Goal: Task Accomplishment & Management: Complete application form

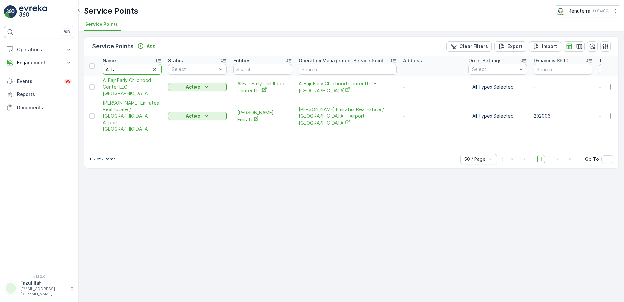
click at [125, 68] on input "Al faj" at bounding box center [132, 69] width 59 height 10
type input "A"
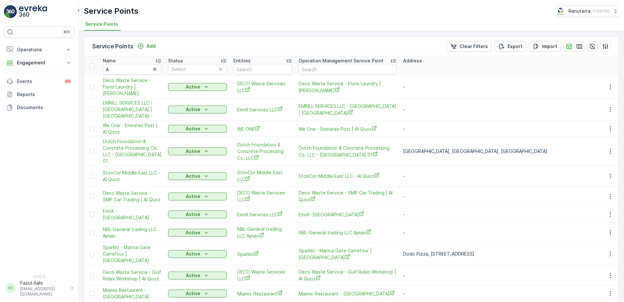
click at [125, 68] on input "A" at bounding box center [132, 69] width 59 height 10
type input "Abdulla"
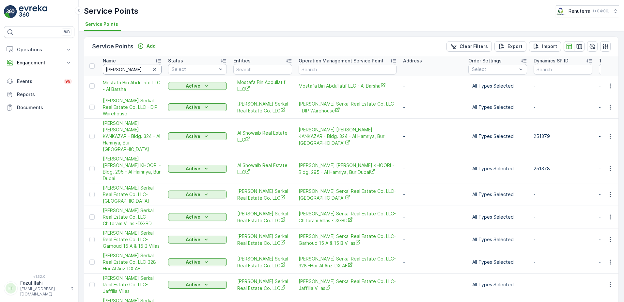
click at [128, 70] on input "Abdulla" at bounding box center [132, 69] width 59 height 10
type input "Abdulla a"
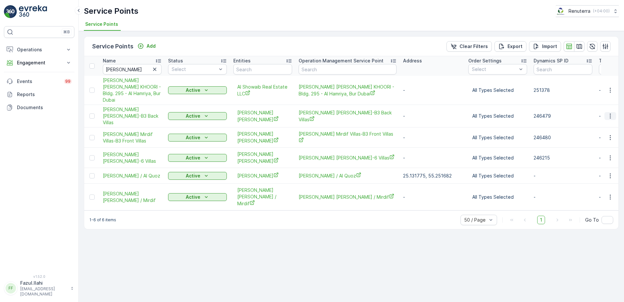
click at [612, 114] on icon "button" at bounding box center [610, 116] width 7 height 7
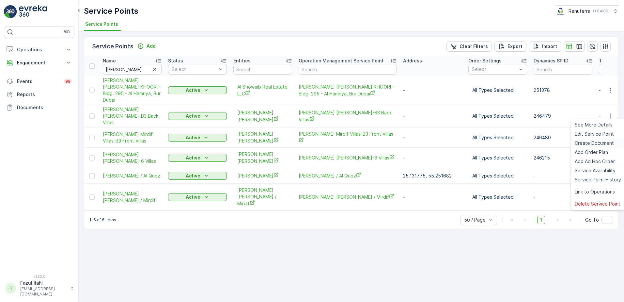
click at [597, 144] on span "Create Document" at bounding box center [594, 143] width 39 height 7
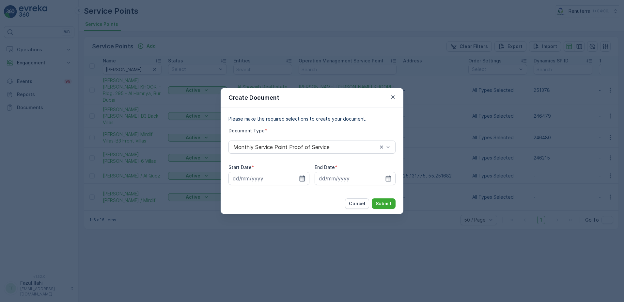
click at [302, 177] on icon "button" at bounding box center [302, 178] width 7 height 7
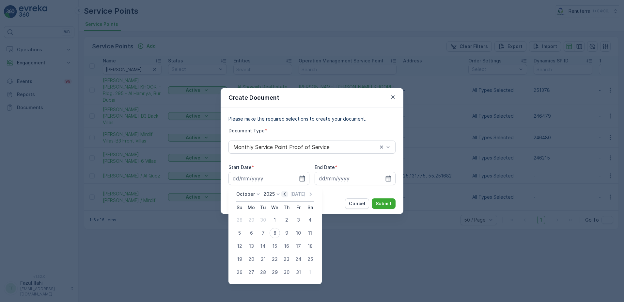
click at [287, 194] on icon "button" at bounding box center [284, 194] width 7 height 7
click at [251, 218] on div "1" at bounding box center [251, 220] width 10 height 10
type input "01.09.2025"
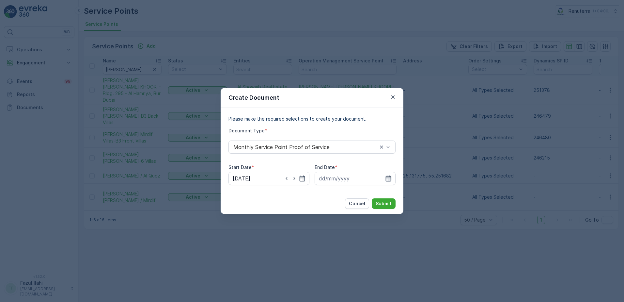
click at [387, 179] on icon "button" at bounding box center [388, 178] width 7 height 7
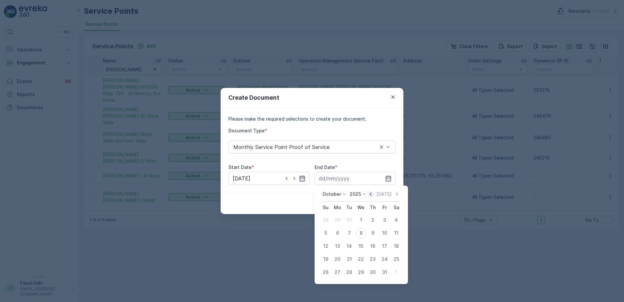
click at [372, 195] on icon "button" at bounding box center [371, 194] width 7 height 7
click at [350, 272] on div "30" at bounding box center [349, 272] width 10 height 10
type input "30.09.2025"
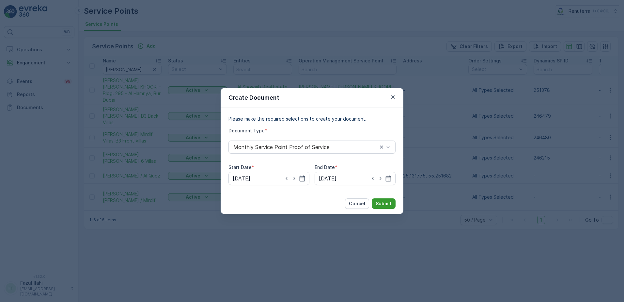
click at [381, 201] on p "Submit" at bounding box center [384, 203] width 16 height 7
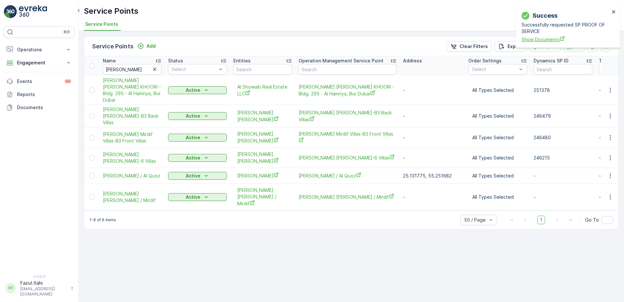
click at [542, 37] on span "Show Documents" at bounding box center [566, 39] width 88 height 7
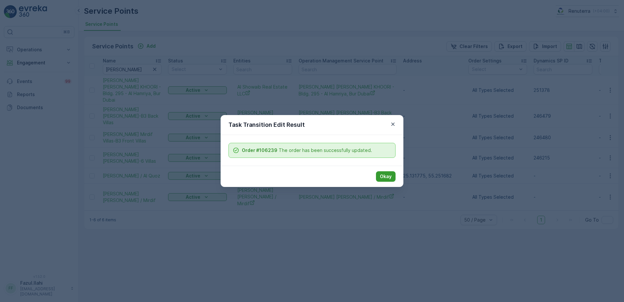
click at [387, 176] on p "Okay" at bounding box center [386, 176] width 12 height 7
click at [387, 179] on p "Okay" at bounding box center [386, 176] width 12 height 7
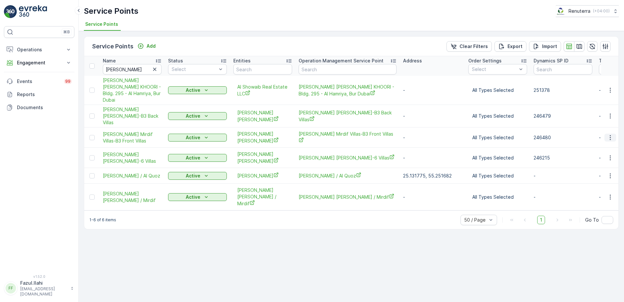
click at [611, 135] on icon "button" at bounding box center [610, 137] width 1 height 5
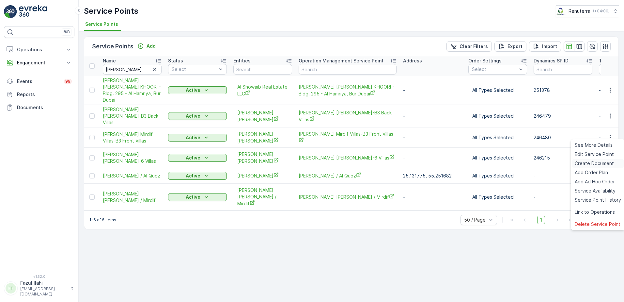
click at [595, 163] on span "Create Document" at bounding box center [594, 163] width 39 height 7
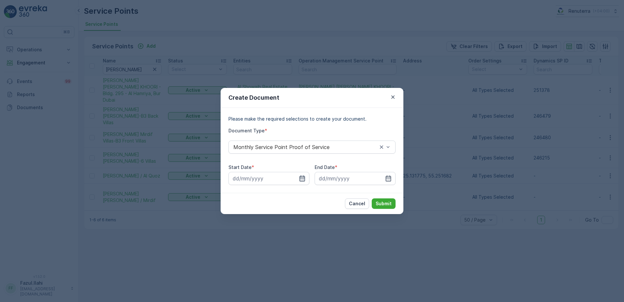
click at [305, 180] on icon "button" at bounding box center [302, 178] width 7 height 7
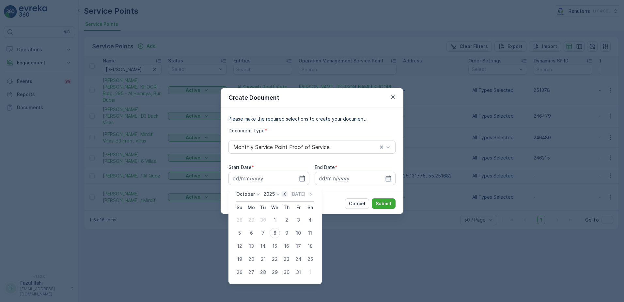
click at [286, 194] on icon "button" at bounding box center [285, 194] width 2 height 4
click at [252, 219] on div "1" at bounding box center [251, 220] width 10 height 10
type input "01.09.2025"
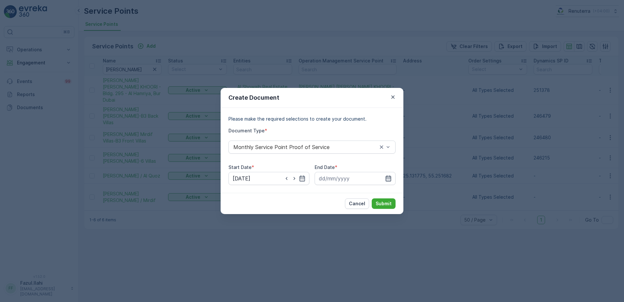
click at [387, 179] on icon "button" at bounding box center [388, 178] width 7 height 7
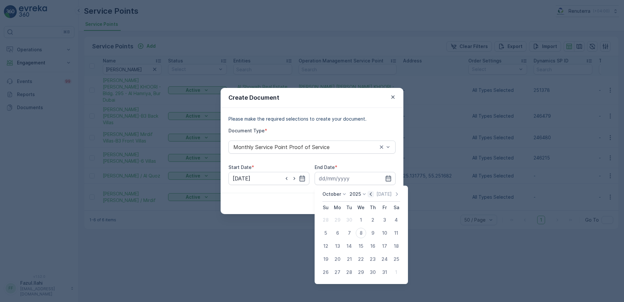
click at [372, 196] on icon "button" at bounding box center [371, 194] width 7 height 7
click at [348, 270] on div "30" at bounding box center [349, 272] width 10 height 10
type input "30.09.2025"
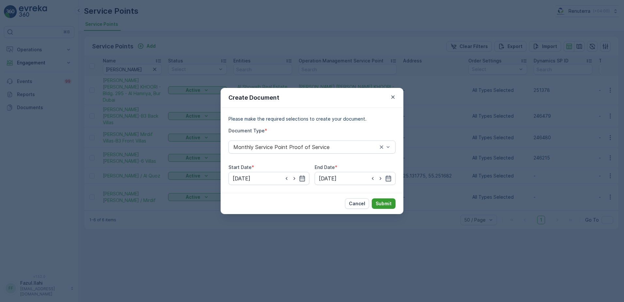
click at [387, 203] on p "Submit" at bounding box center [384, 203] width 16 height 7
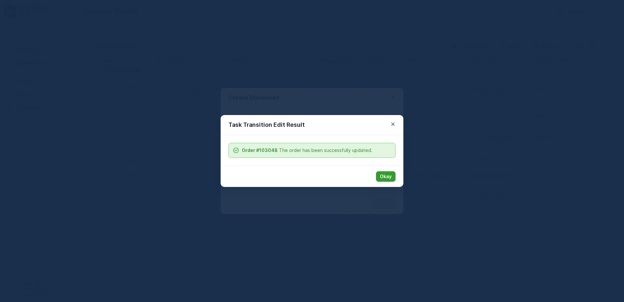
click at [384, 178] on p "Okay" at bounding box center [386, 176] width 12 height 7
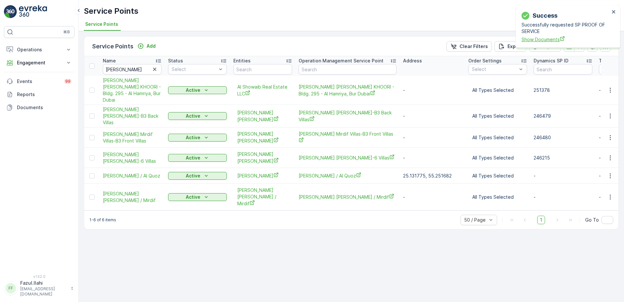
click at [545, 39] on span "Show Documents" at bounding box center [566, 39] width 88 height 7
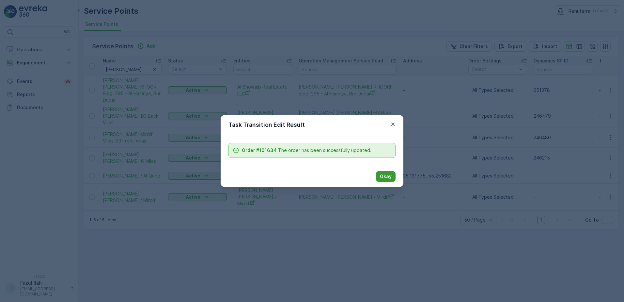
click at [386, 178] on p "Okay" at bounding box center [386, 176] width 12 height 7
click at [390, 177] on p "Okay" at bounding box center [386, 176] width 12 height 7
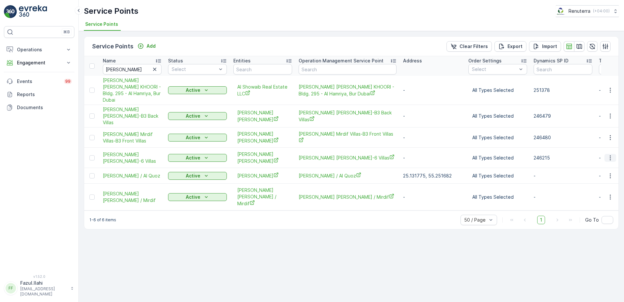
click at [610, 154] on icon "button" at bounding box center [610, 157] width 7 height 7
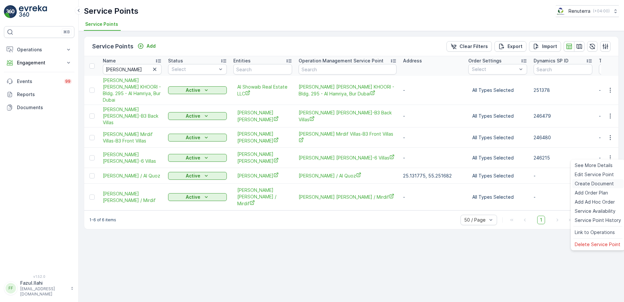
click at [591, 184] on span "Create Document" at bounding box center [594, 183] width 39 height 7
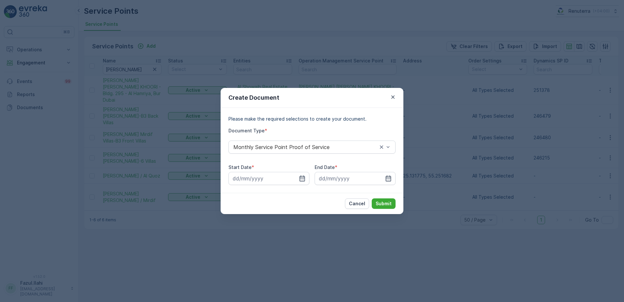
click at [311, 177] on div "Start Date * End Date *" at bounding box center [312, 174] width 167 height 21
click at [300, 177] on icon "button" at bounding box center [302, 178] width 7 height 7
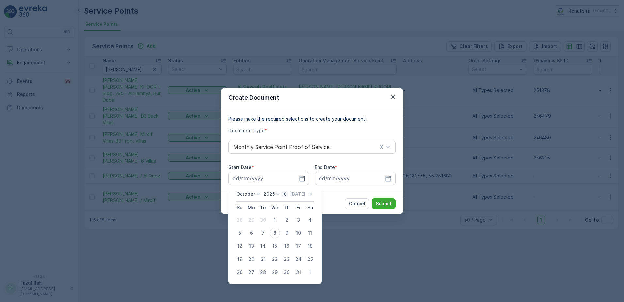
click at [285, 196] on icon "button" at bounding box center [284, 194] width 7 height 7
click at [252, 221] on div "1" at bounding box center [251, 220] width 10 height 10
type input "01.09.2025"
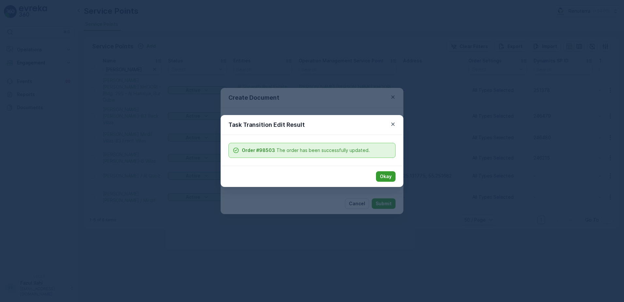
click at [388, 178] on p "Okay" at bounding box center [386, 176] width 12 height 7
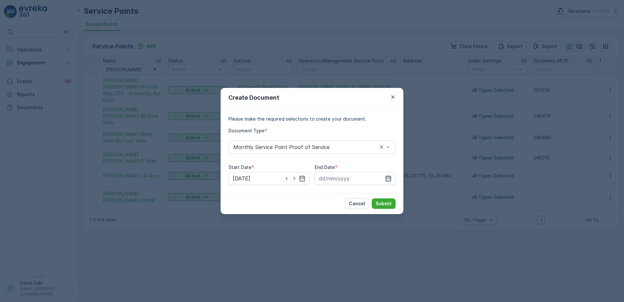
click at [390, 178] on icon "button" at bounding box center [388, 178] width 7 height 7
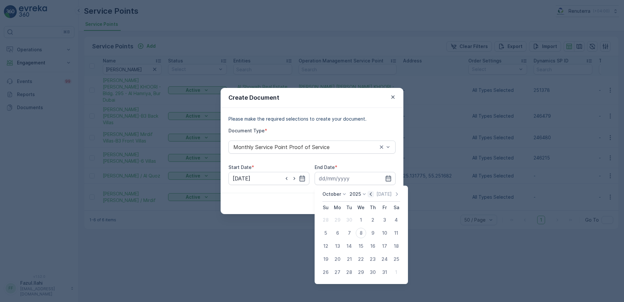
click at [374, 192] on icon "button" at bounding box center [371, 194] width 7 height 7
click at [350, 273] on div "30" at bounding box center [349, 272] width 10 height 10
type input "30.09.2025"
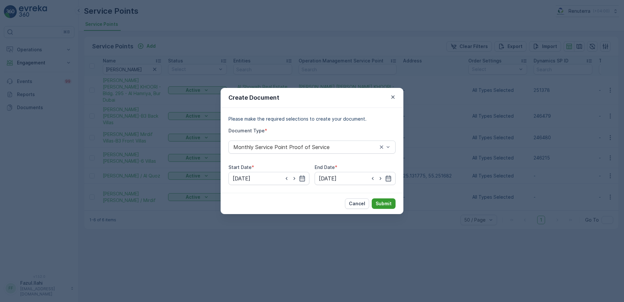
click at [386, 202] on p "Submit" at bounding box center [384, 203] width 16 height 7
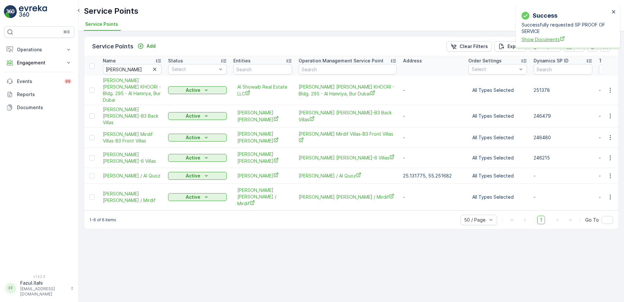
click at [544, 40] on span "Show Documents" at bounding box center [566, 39] width 88 height 7
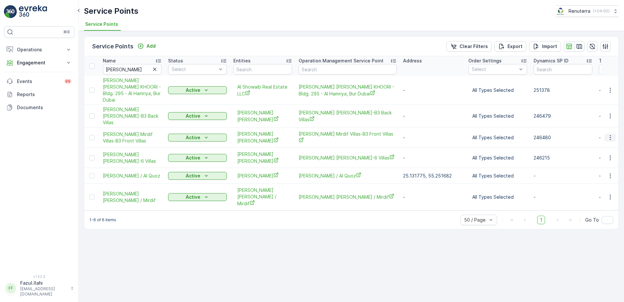
click at [612, 134] on icon "button" at bounding box center [610, 137] width 7 height 7
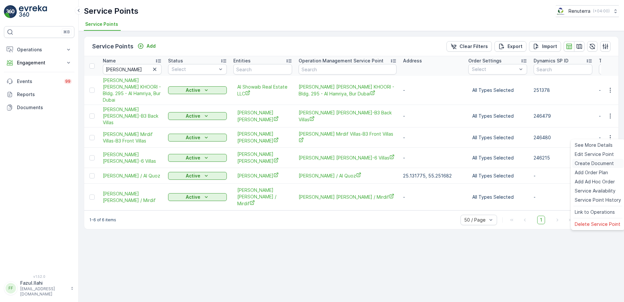
click at [584, 164] on span "Create Document" at bounding box center [594, 163] width 39 height 7
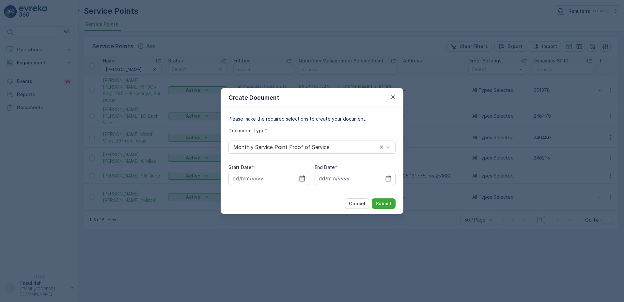
click at [304, 176] on icon "button" at bounding box center [303, 178] width 6 height 6
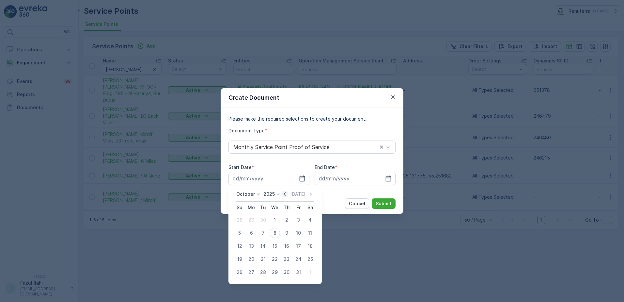
click at [286, 193] on icon "button" at bounding box center [285, 194] width 2 height 4
click at [250, 220] on div "1" at bounding box center [251, 220] width 10 height 10
type input "01.09.2025"
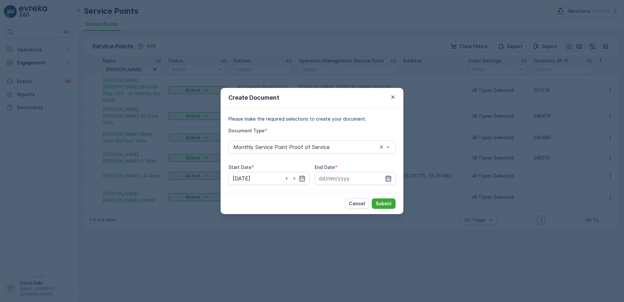
click at [388, 178] on icon "button" at bounding box center [389, 178] width 6 height 6
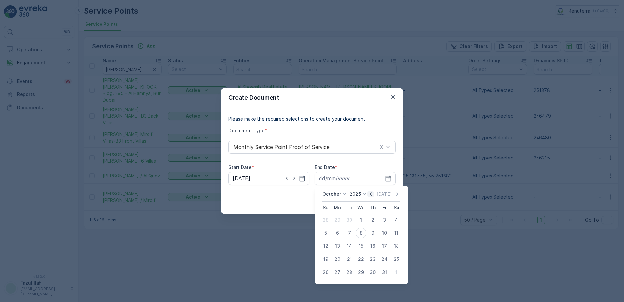
click at [371, 193] on icon "button" at bounding box center [371, 194] width 7 height 7
click at [350, 271] on div "30" at bounding box center [349, 272] width 10 height 10
type input "30.09.2025"
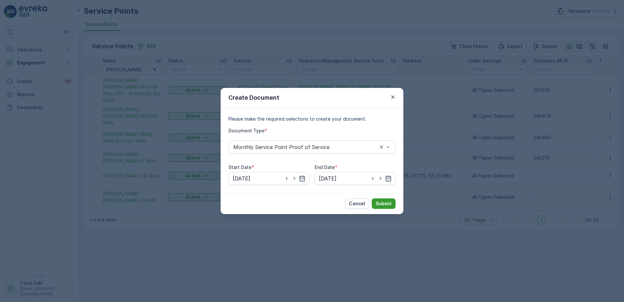
click at [384, 202] on p "Submit" at bounding box center [384, 203] width 16 height 7
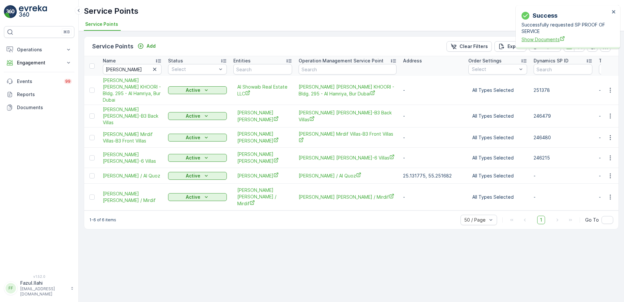
click at [534, 40] on span "Show Documents" at bounding box center [566, 39] width 88 height 7
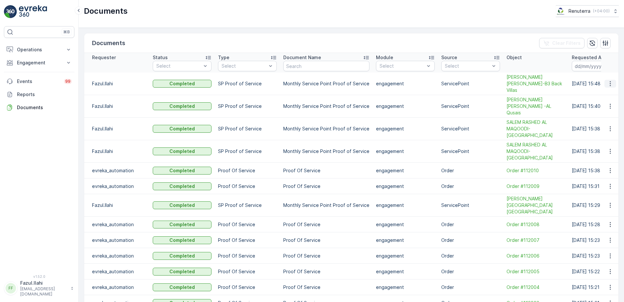
click at [610, 80] on icon "button" at bounding box center [610, 83] width 7 height 7
click at [607, 90] on span "See Details" at bounding box center [608, 90] width 25 height 7
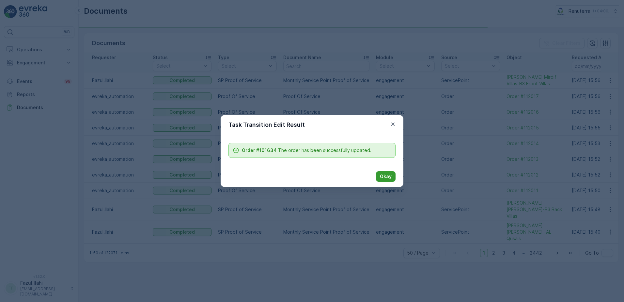
click at [390, 177] on p "Okay" at bounding box center [386, 176] width 12 height 7
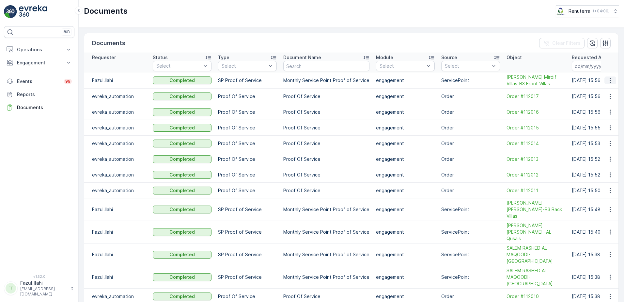
click at [610, 79] on icon "button" at bounding box center [610, 80] width 7 height 7
click at [604, 91] on span "See Details" at bounding box center [608, 90] width 25 height 7
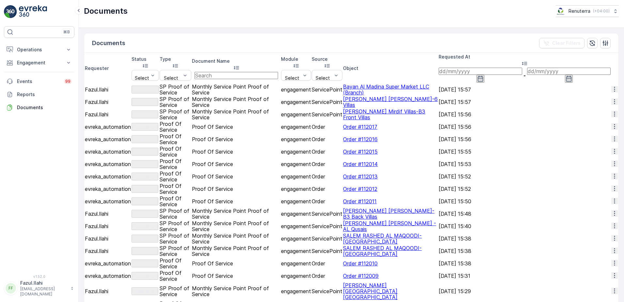
click at [612, 98] on icon "button" at bounding box center [615, 101] width 7 height 7
click at [601, 107] on span "See Details" at bounding box center [612, 107] width 25 height 7
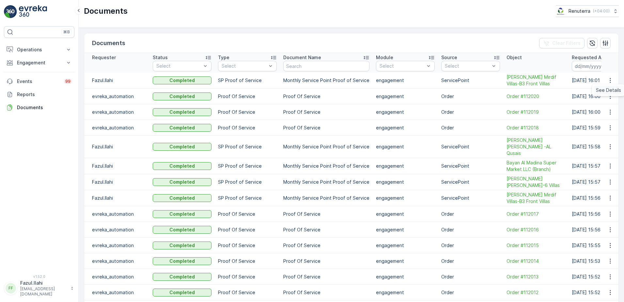
click at [611, 91] on span "See Details" at bounding box center [608, 90] width 25 height 7
